Goal: Use online tool/utility: Utilize a website feature to perform a specific function

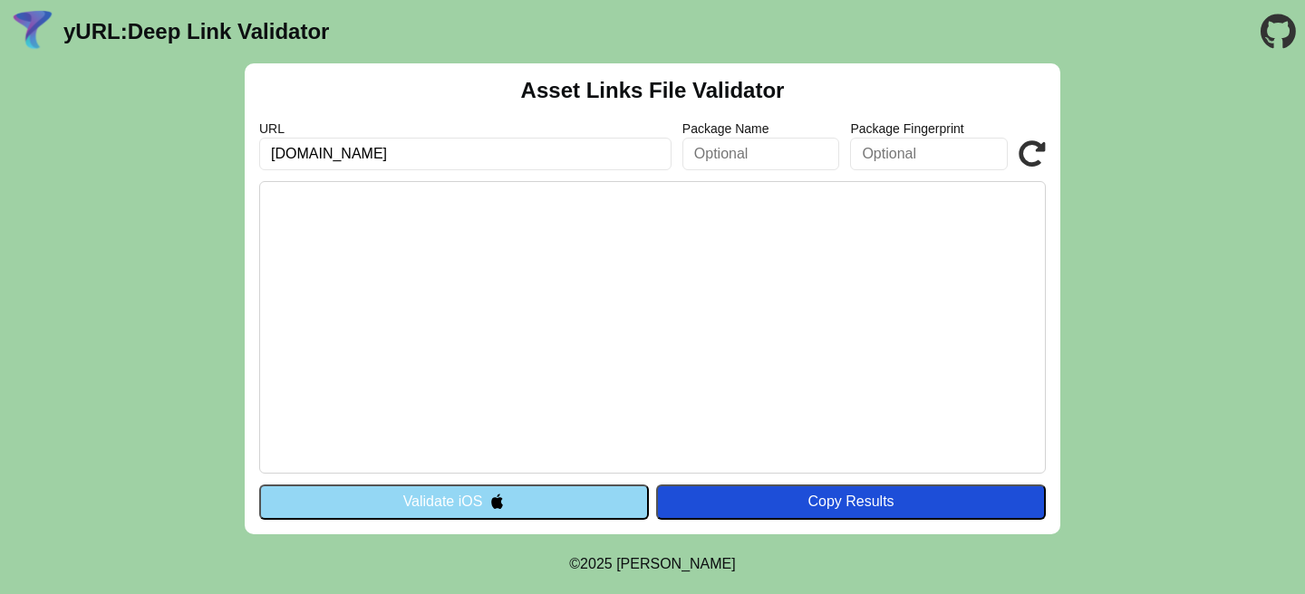
type input "[DOMAIN_NAME]"
click at [938, 159] on input "text" at bounding box center [929, 154] width 158 height 33
click at [710, 158] on input "text" at bounding box center [761, 154] width 158 height 33
click at [584, 491] on button "Validate iOS" at bounding box center [454, 502] width 390 height 34
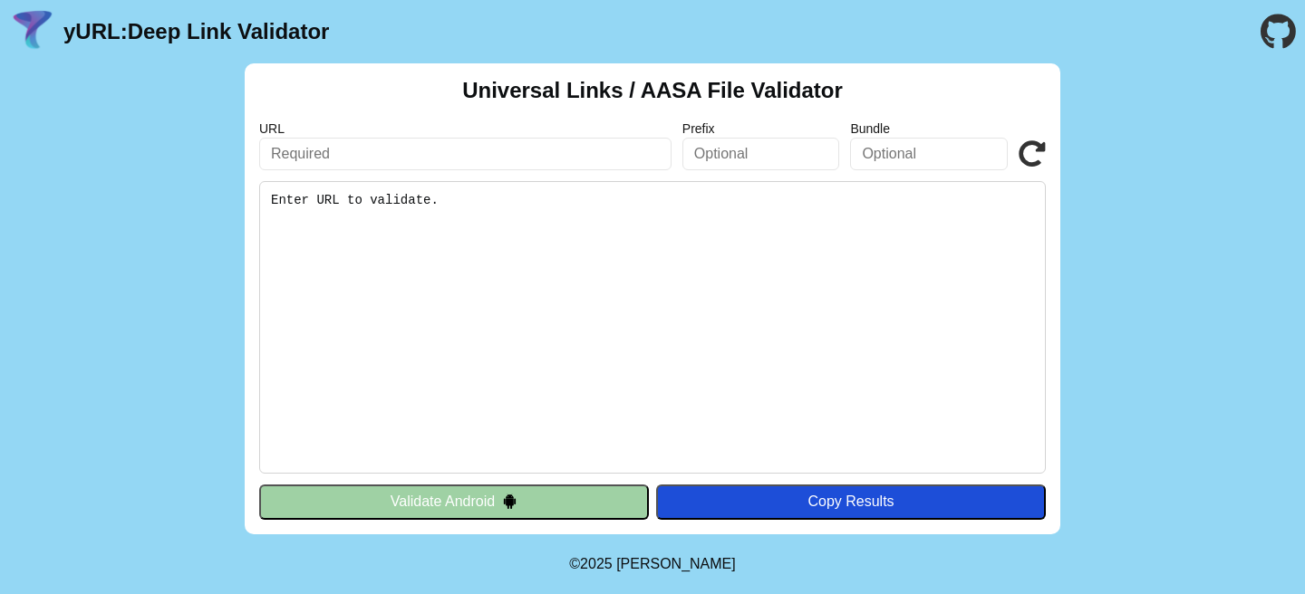
click at [581, 495] on button "Validate Android" at bounding box center [454, 502] width 390 height 34
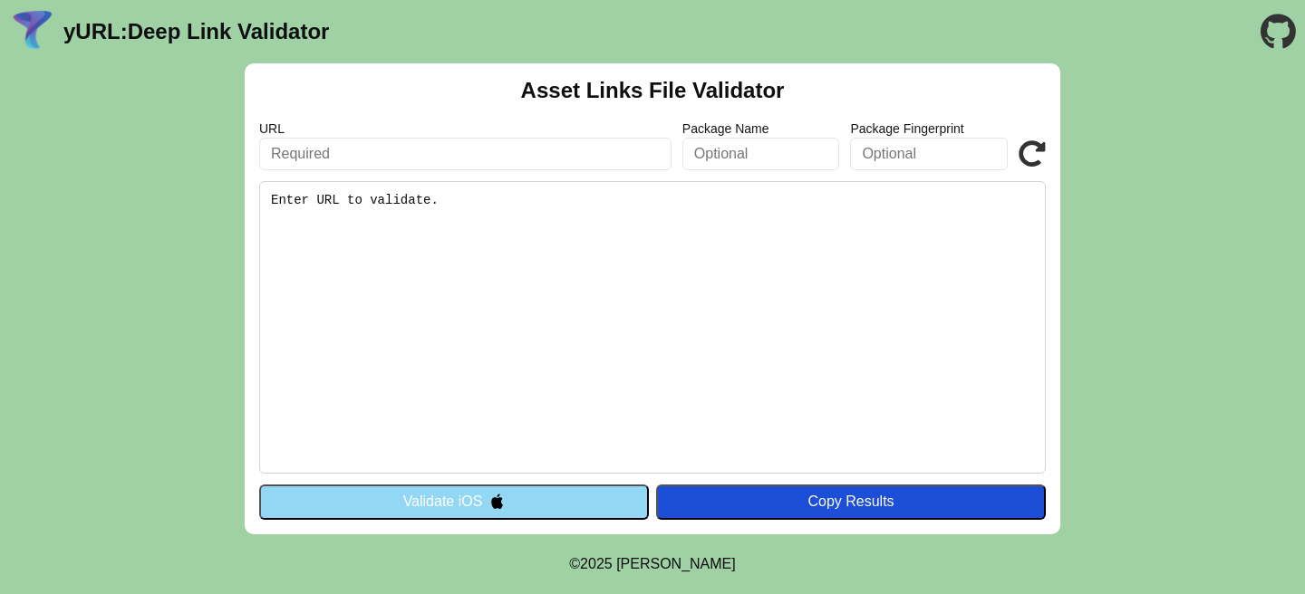
click at [505, 207] on pre "Enter URL to validate." at bounding box center [652, 327] width 787 height 293
click at [414, 202] on pre "Enter URL to validate." at bounding box center [652, 327] width 787 height 293
click at [404, 161] on input "text" at bounding box center [465, 154] width 412 height 33
type input "askquid.com"
click at [766, 159] on input "text" at bounding box center [761, 154] width 158 height 33
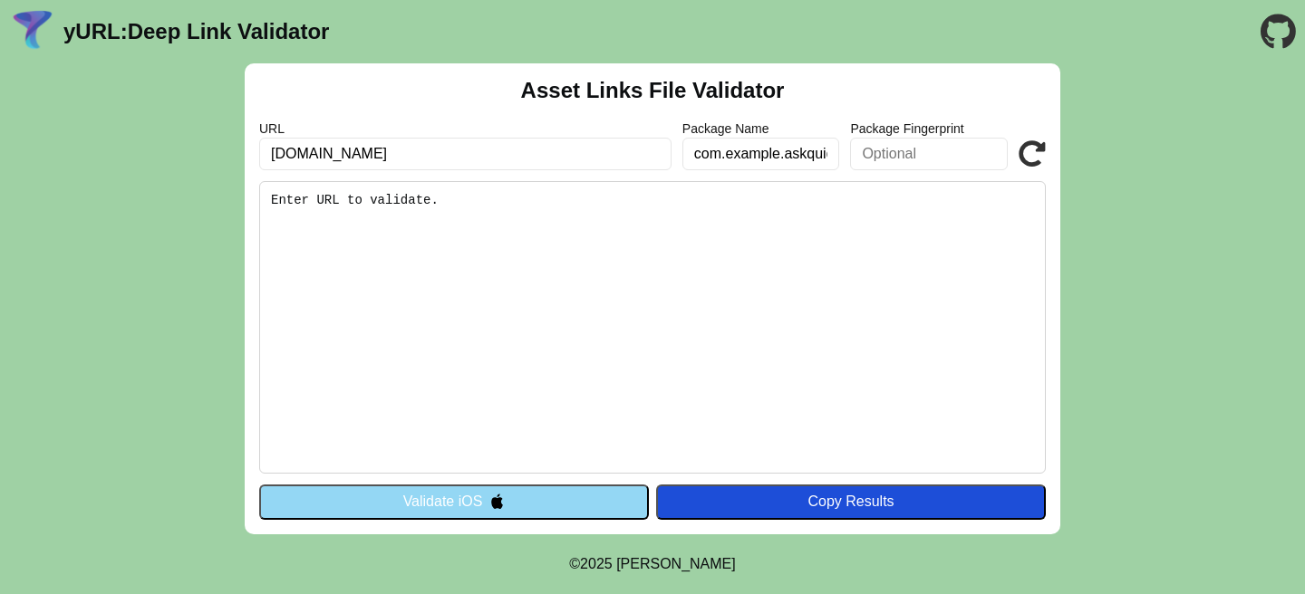
scroll to position [0, 6]
type input "com.example.askquid"
click at [546, 495] on button "Validate iOS" at bounding box center [454, 502] width 390 height 34
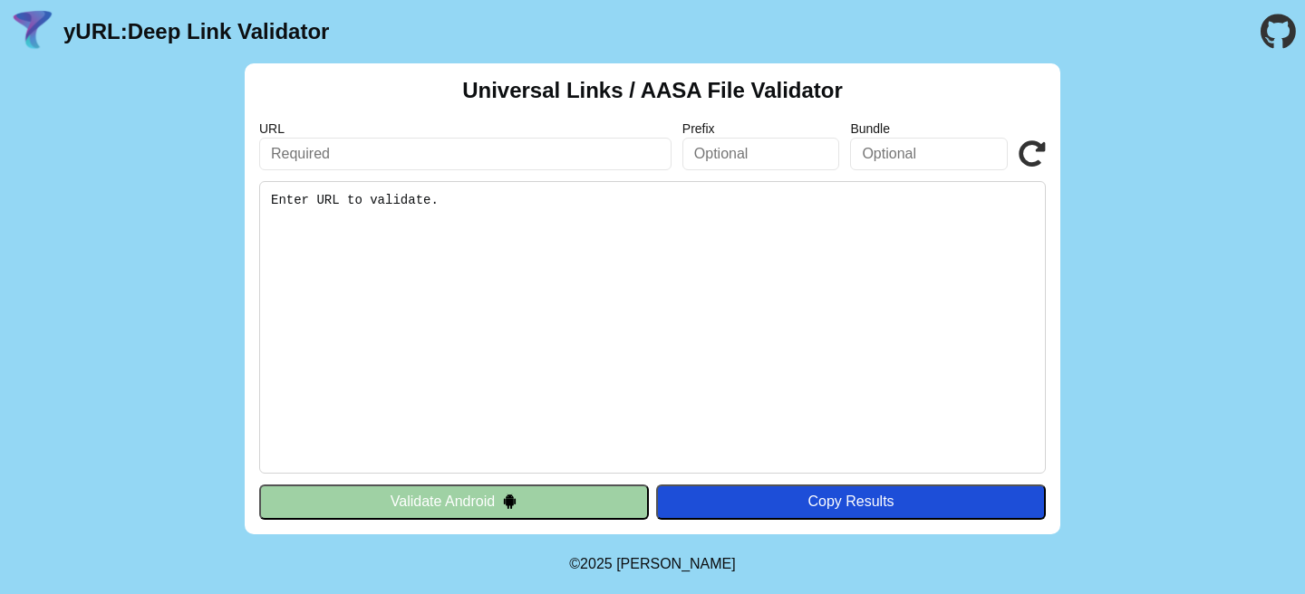
click at [514, 163] on input "text" at bounding box center [465, 154] width 412 height 33
type input "askquid.com"
click at [585, 266] on pre "Enter URL to validate." at bounding box center [652, 327] width 787 height 293
click at [735, 155] on input "text" at bounding box center [761, 154] width 158 height 33
paste input "com.example.askquid"
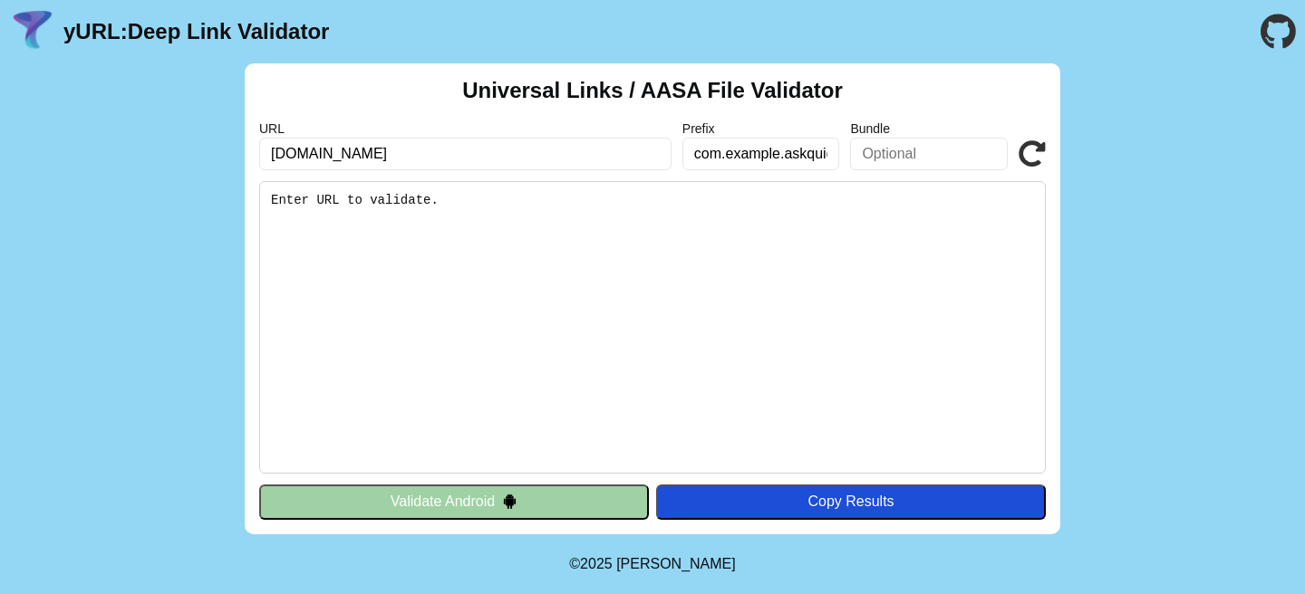
scroll to position [0, 6]
type input "com.example.askquid"
click at [490, 496] on button "Validate Android" at bounding box center [454, 502] width 390 height 34
